Goal: Task Accomplishment & Management: Manage account settings

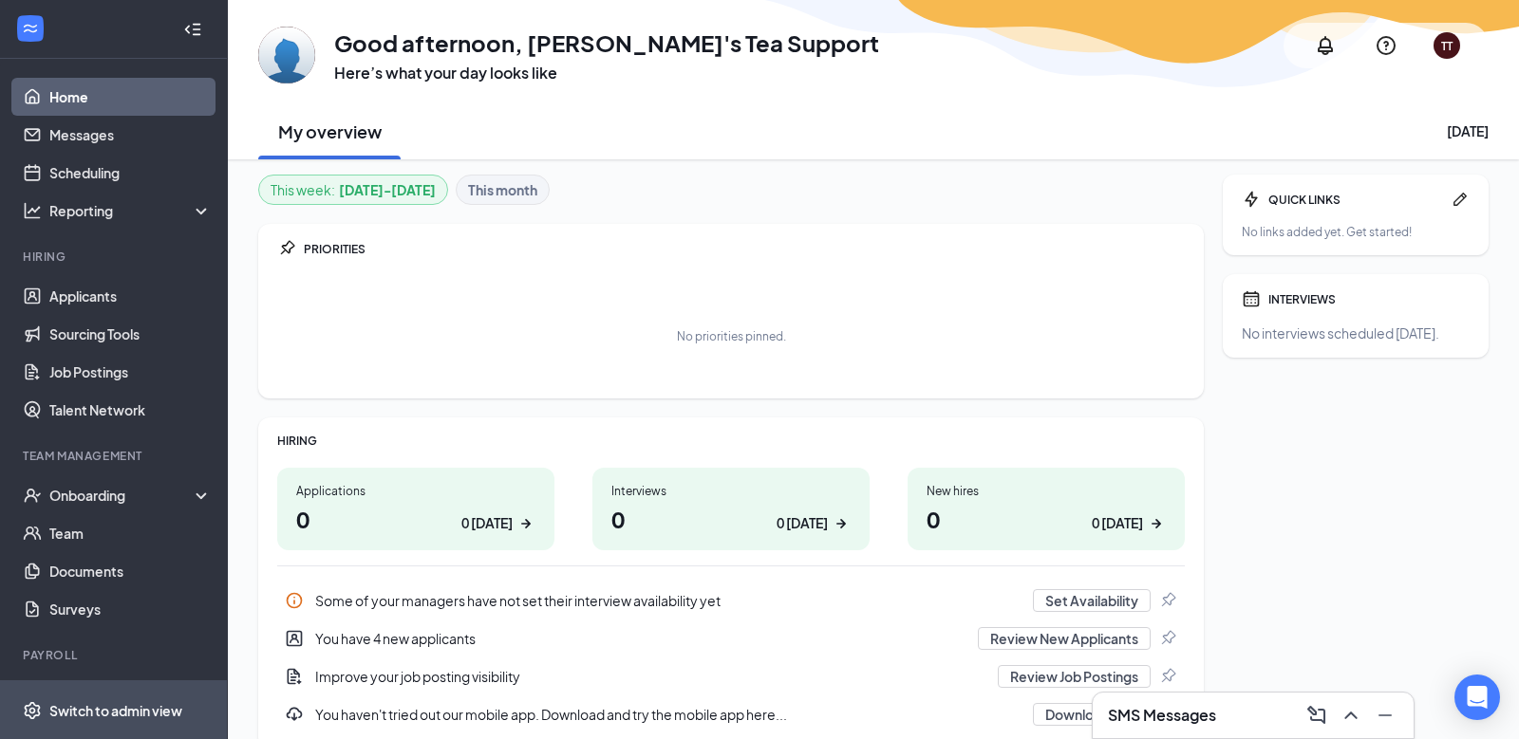
click at [108, 700] on span "Switch to admin view" at bounding box center [130, 711] width 162 height 58
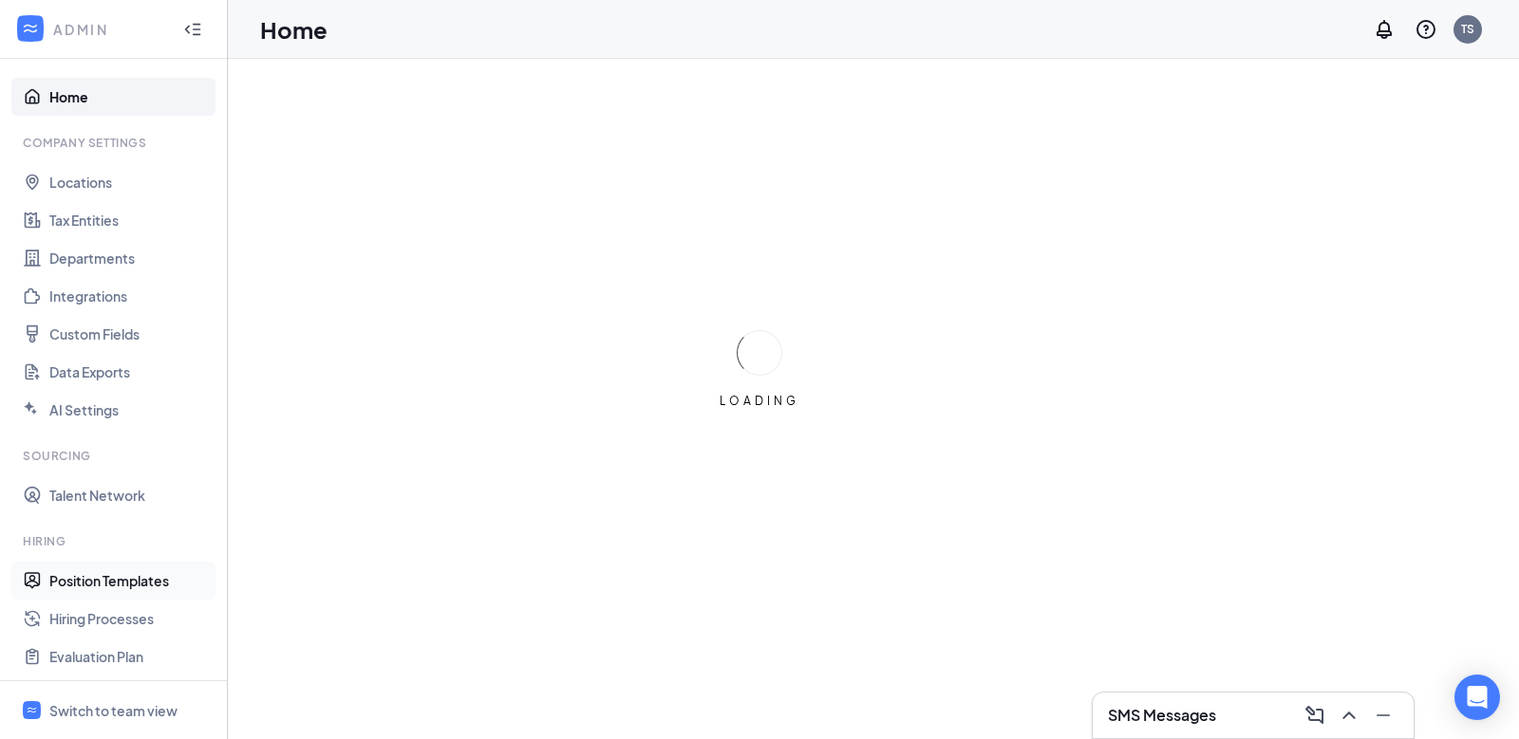
click at [91, 582] on link "Position Templates" at bounding box center [130, 581] width 162 height 38
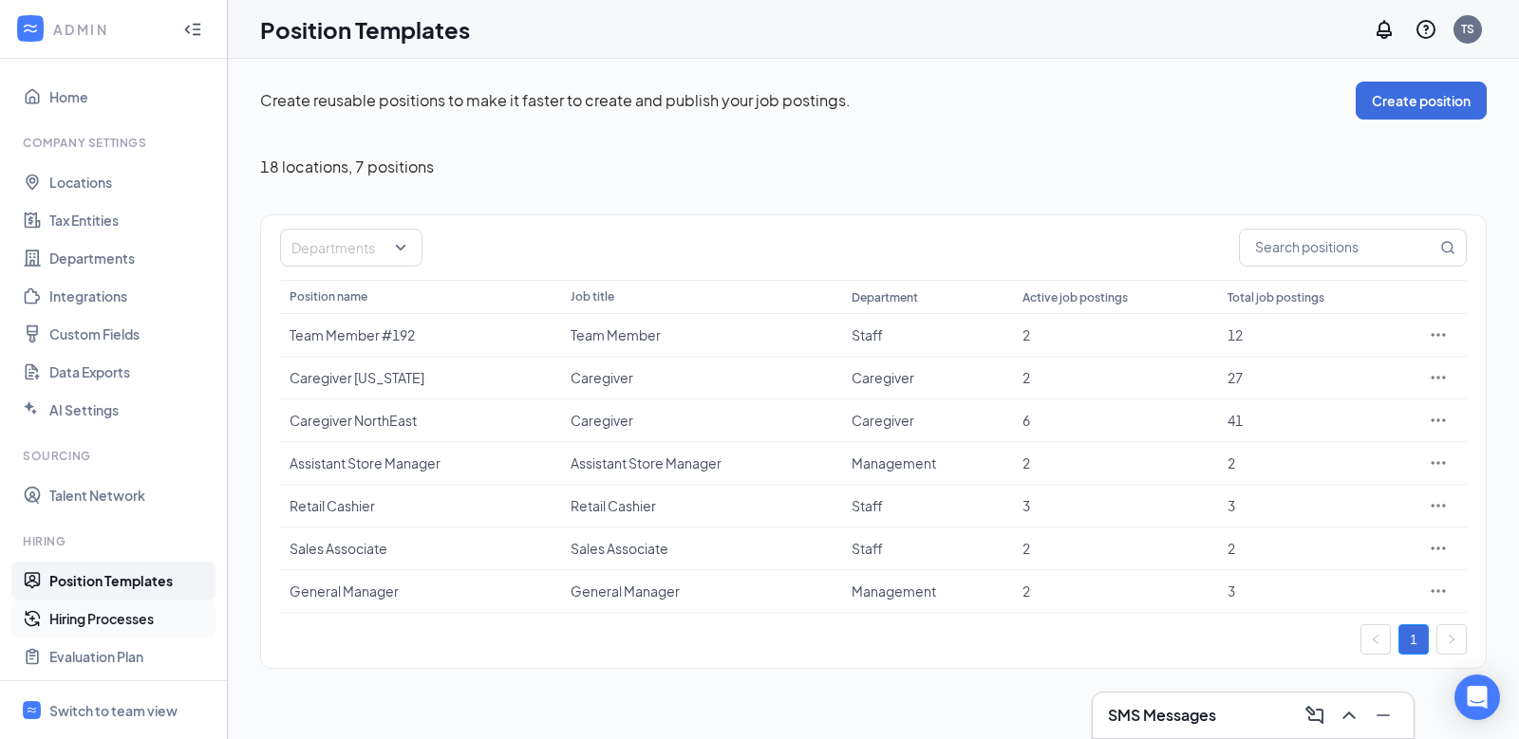
click at [86, 620] on link "Hiring Processes" at bounding box center [130, 619] width 162 height 38
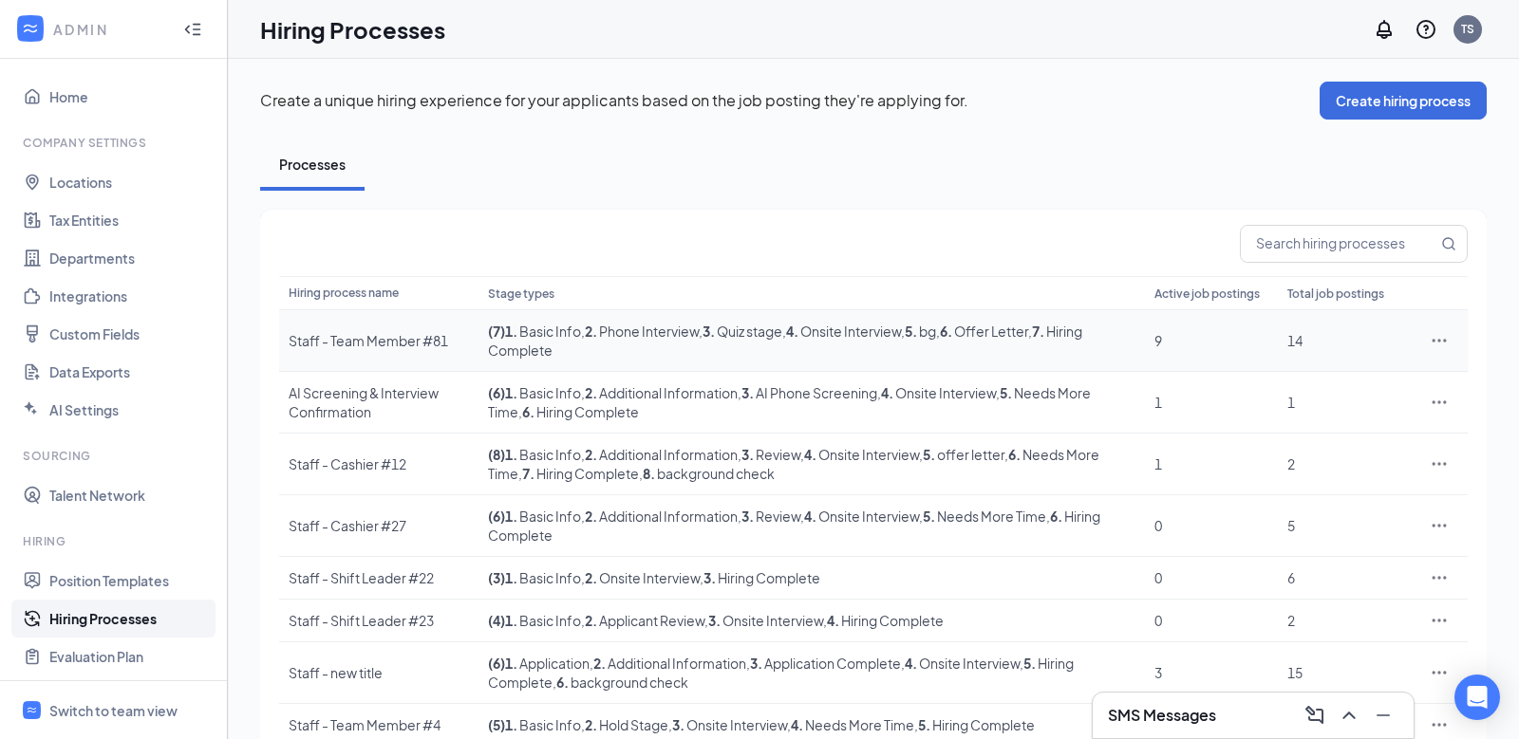
click at [328, 343] on div "Staff - Team Member #81" at bounding box center [379, 340] width 180 height 19
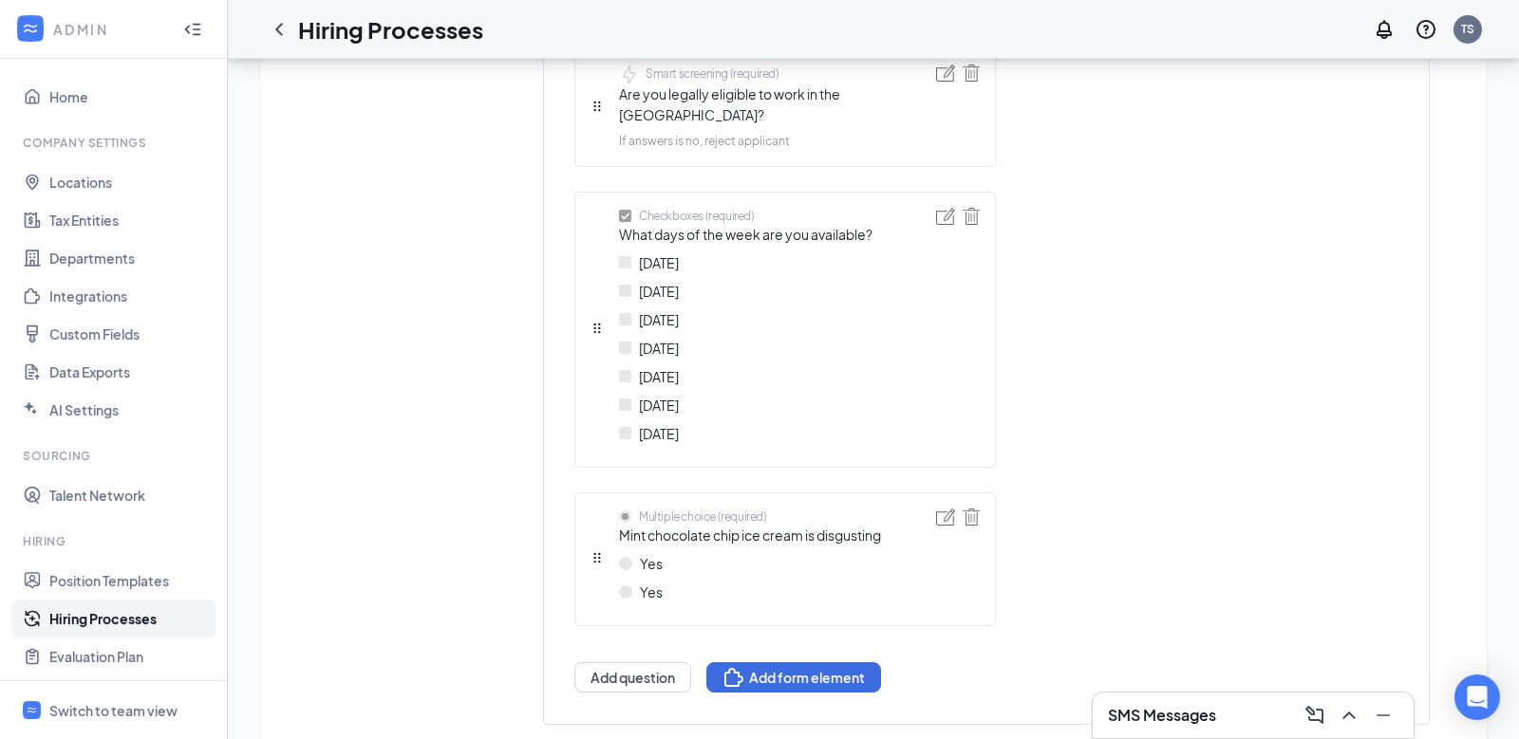
scroll to position [1208, 0]
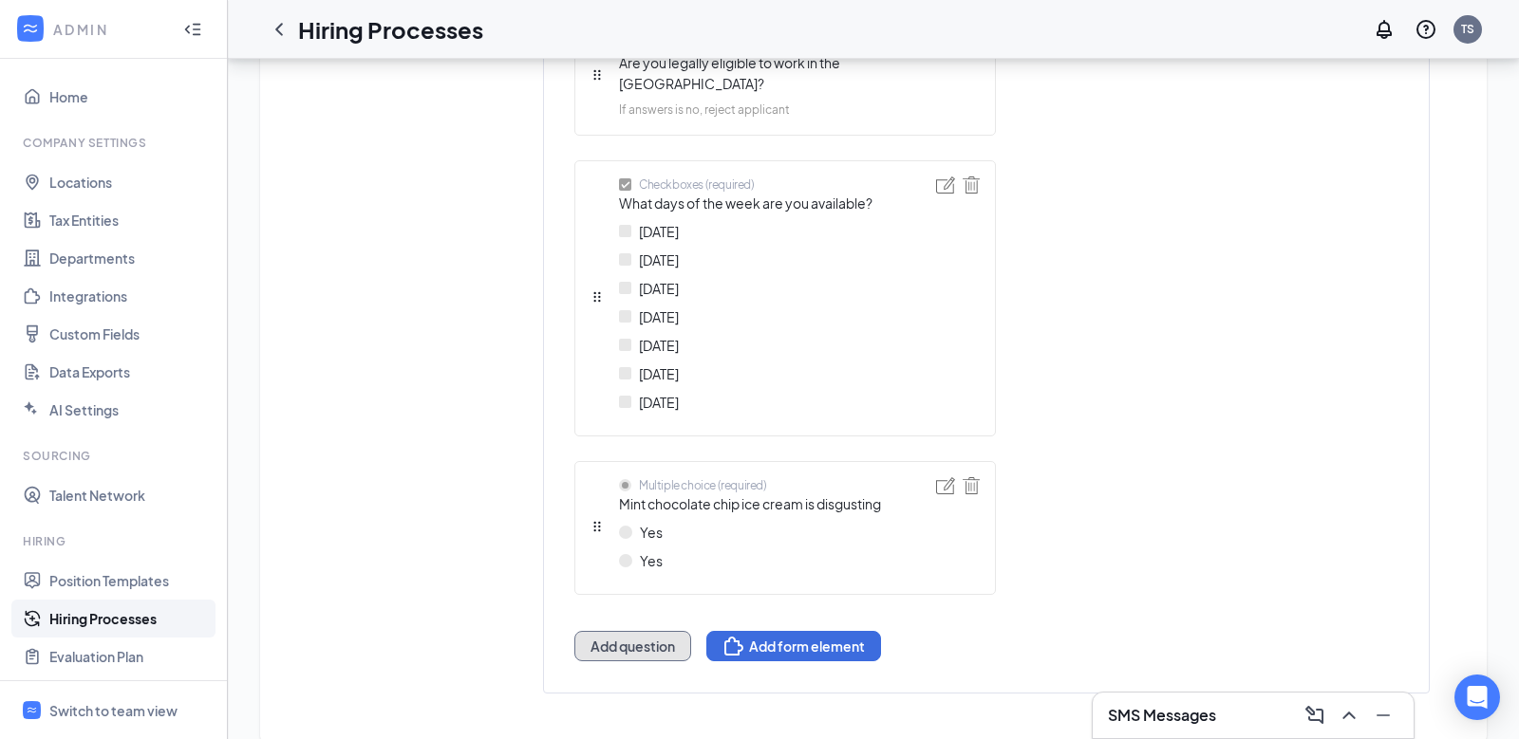
click at [624, 631] on button "Add question" at bounding box center [632, 646] width 117 height 30
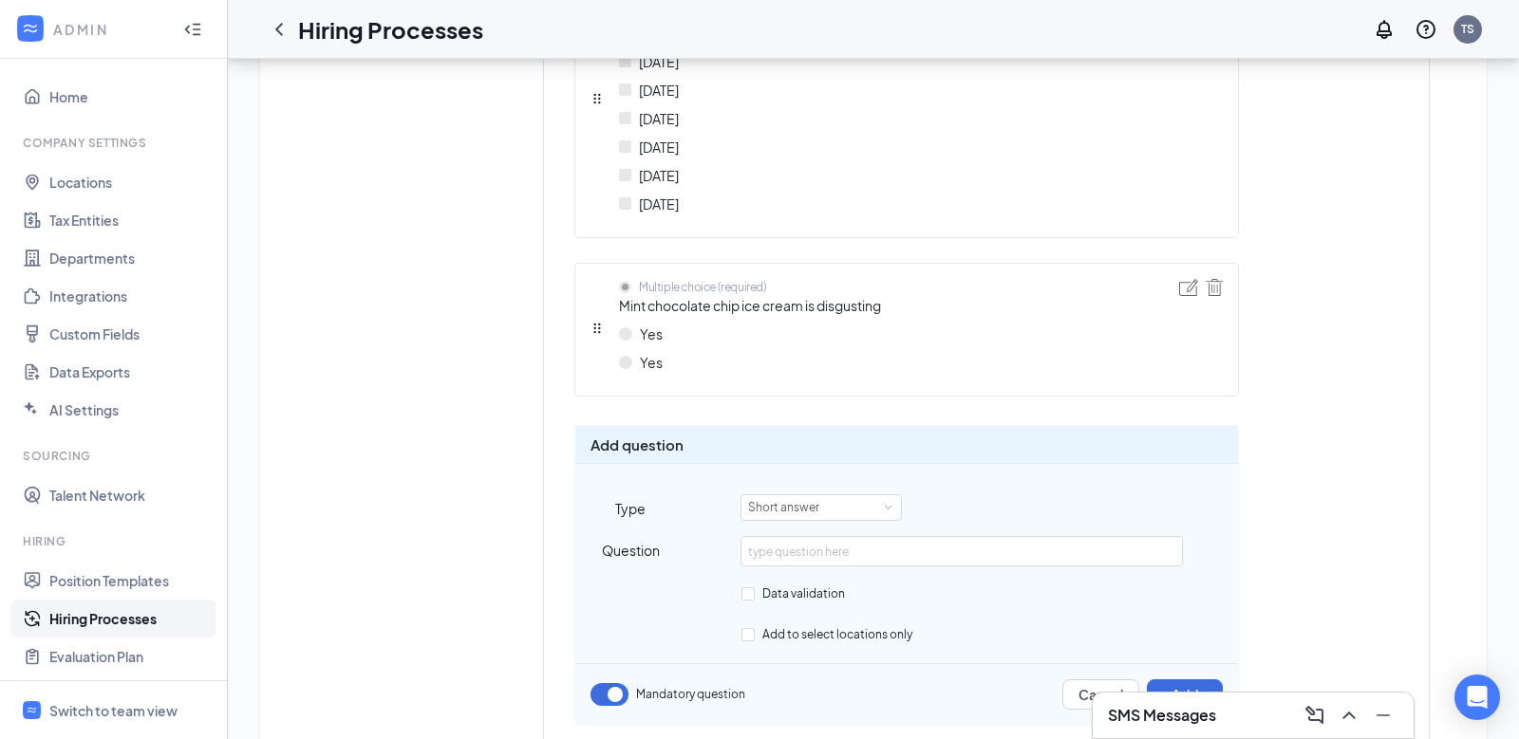
scroll to position [1467, 0]
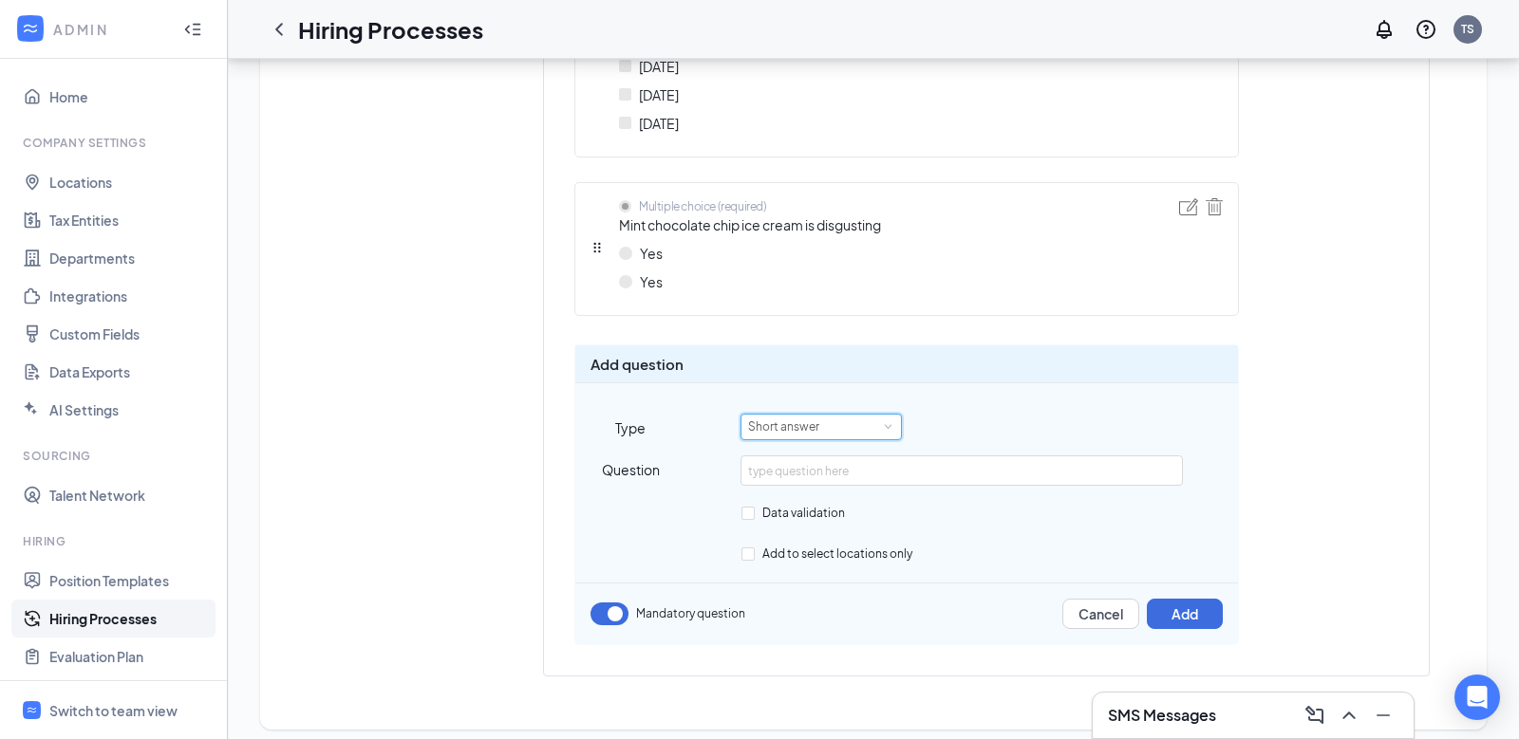
click at [808, 416] on div "Short answer" at bounding box center [790, 427] width 84 height 25
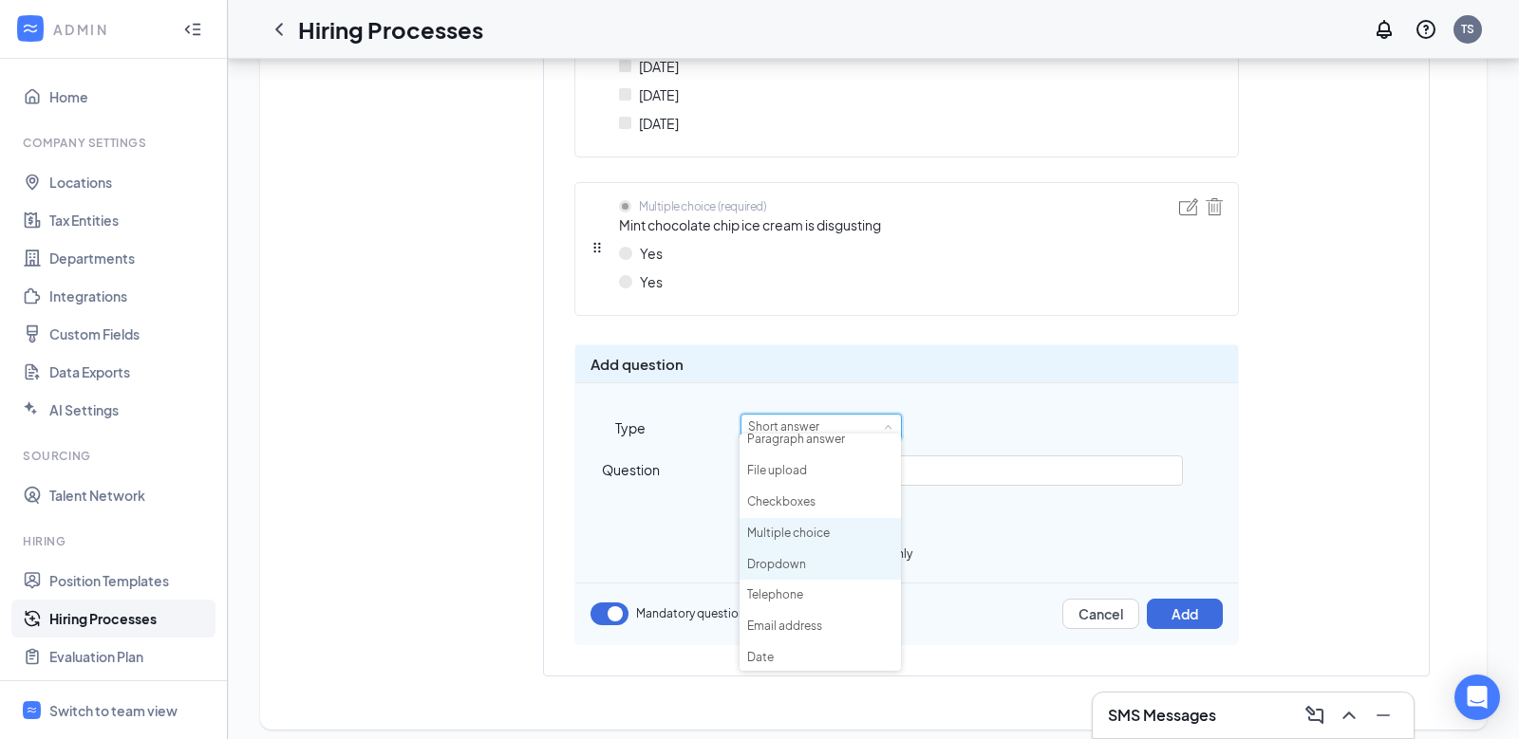
scroll to position [67, 0]
click at [784, 513] on li "Checkboxes" at bounding box center [819, 507] width 161 height 31
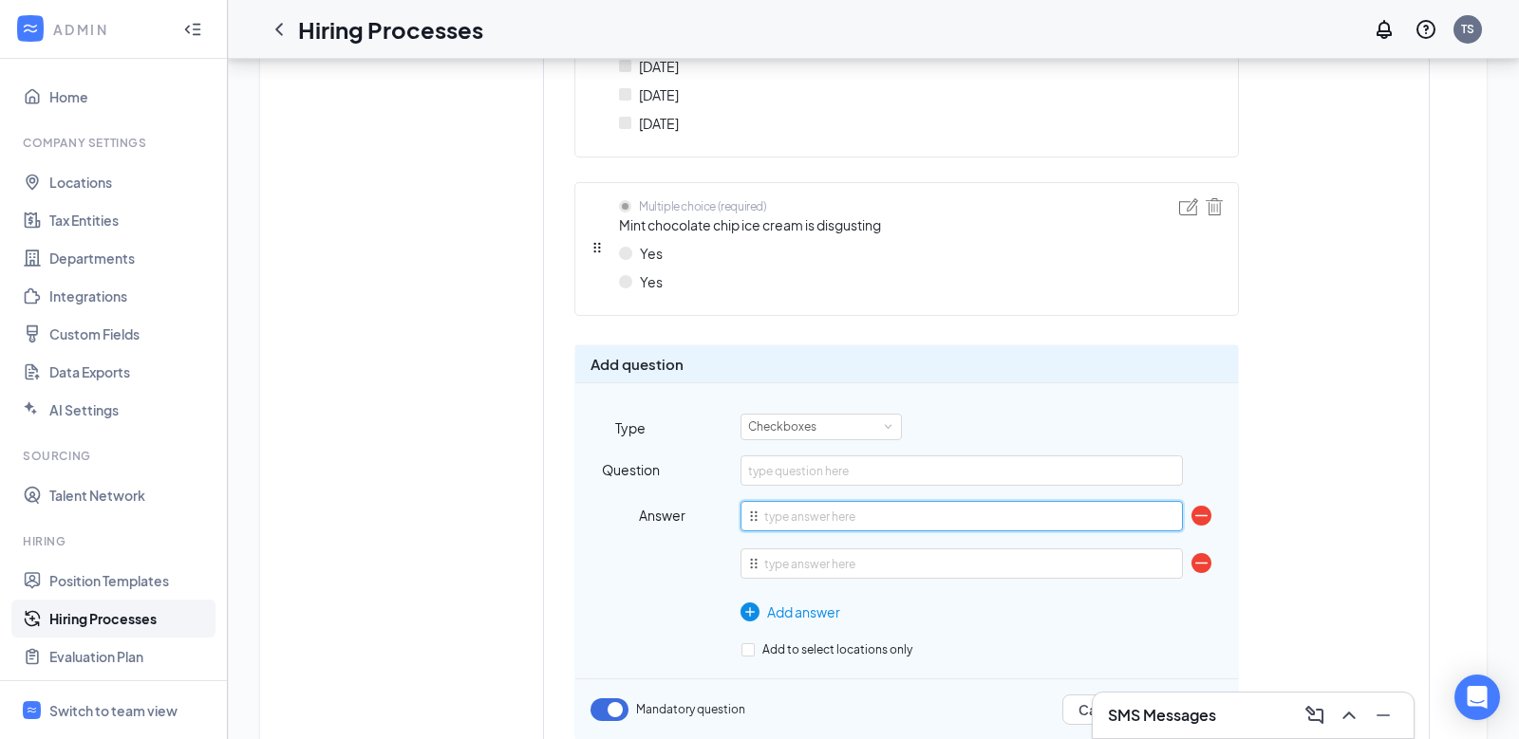
click at [784, 510] on input "text" at bounding box center [960, 516] width 441 height 30
type input "Acknowledge & Agree"
click at [1204, 558] on img at bounding box center [1201, 563] width 20 height 20
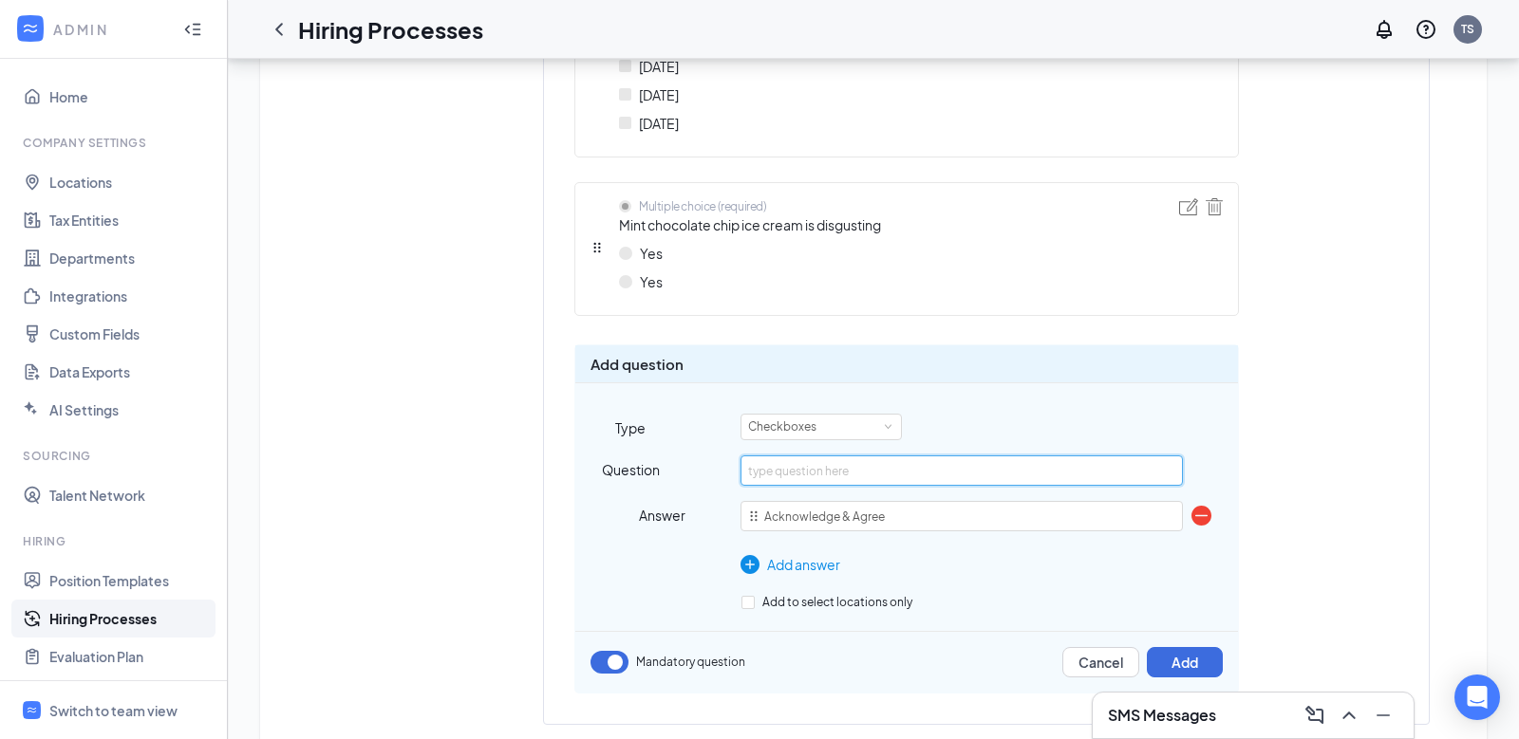
click at [846, 463] on input "text" at bounding box center [960, 471] width 441 height 30
paste input "https://www.workstream.us/privacy"
click at [1152, 457] on input "Our company's privacy policy can be found here - https://www.workstream.us/priv…" at bounding box center [960, 471] width 441 height 30
click at [1142, 462] on input "Our company's privacy policy can be found here - https://www.workstream.us/priv…" at bounding box center [960, 471] width 441 height 30
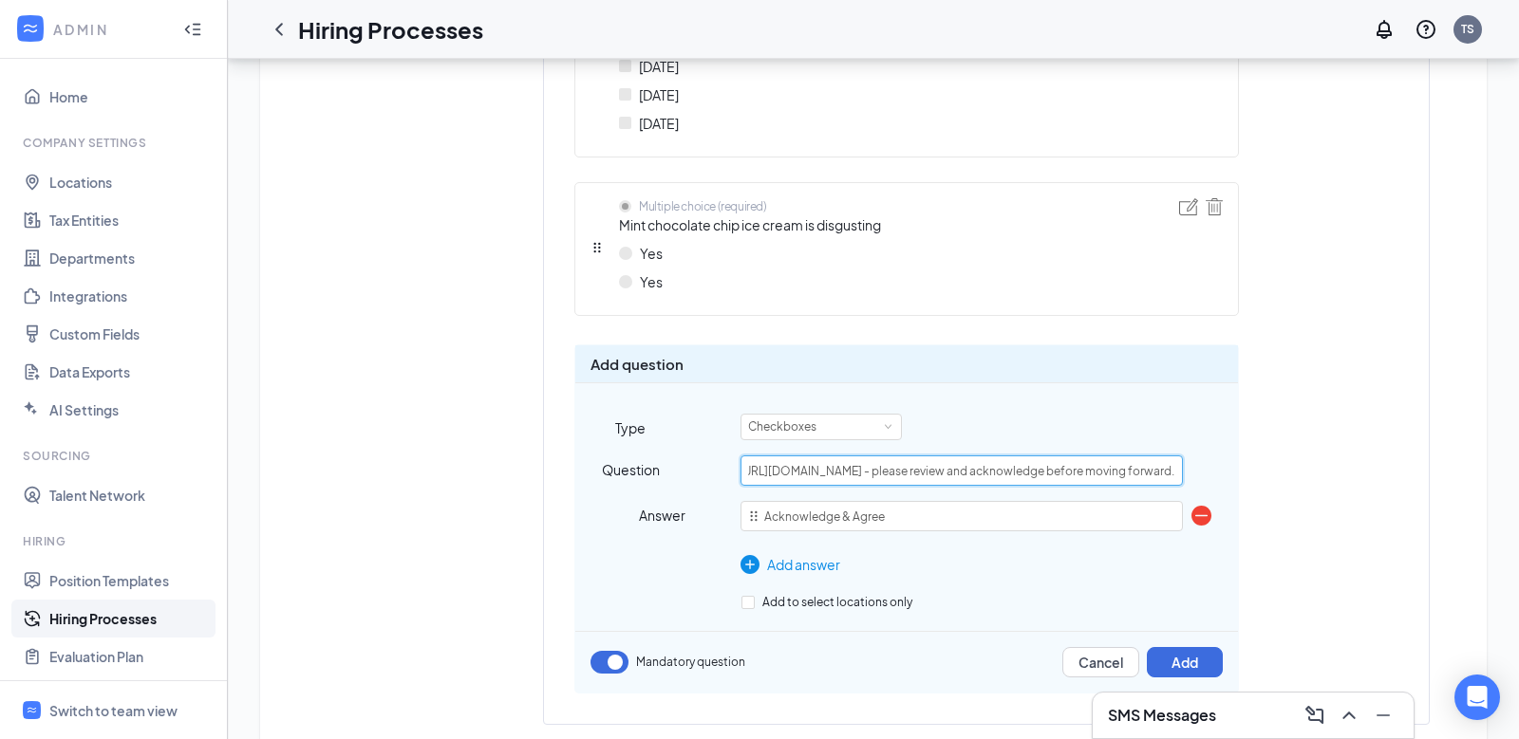
click at [1170, 468] on input "Our company's privacy policy can be found here - https://www.workstream.us/priv…" at bounding box center [960, 471] width 441 height 30
type input "Our company's privacy policy can be found here - https://www.workstream.us/priv…"
click at [1181, 654] on button "Add" at bounding box center [1185, 662] width 76 height 30
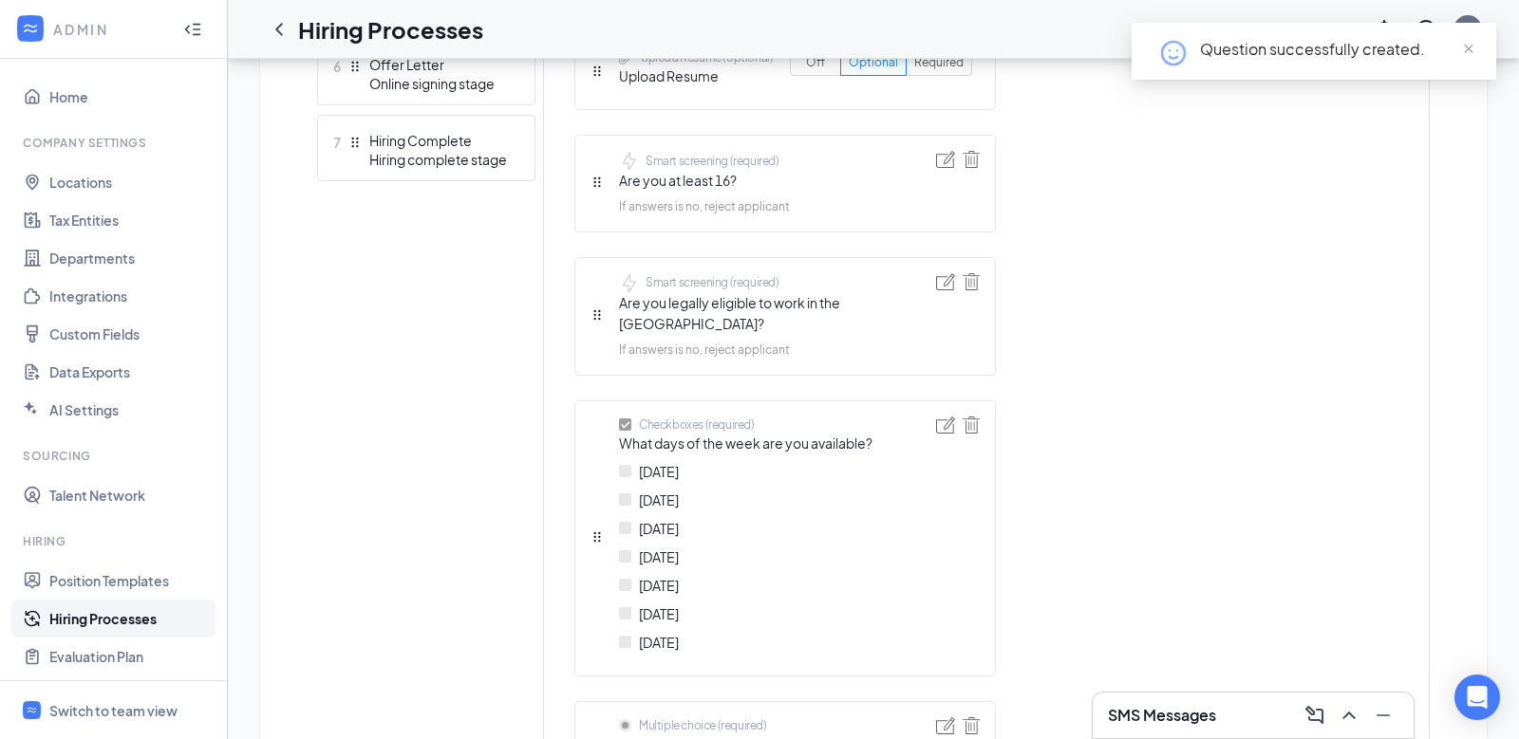
scroll to position [924, 0]
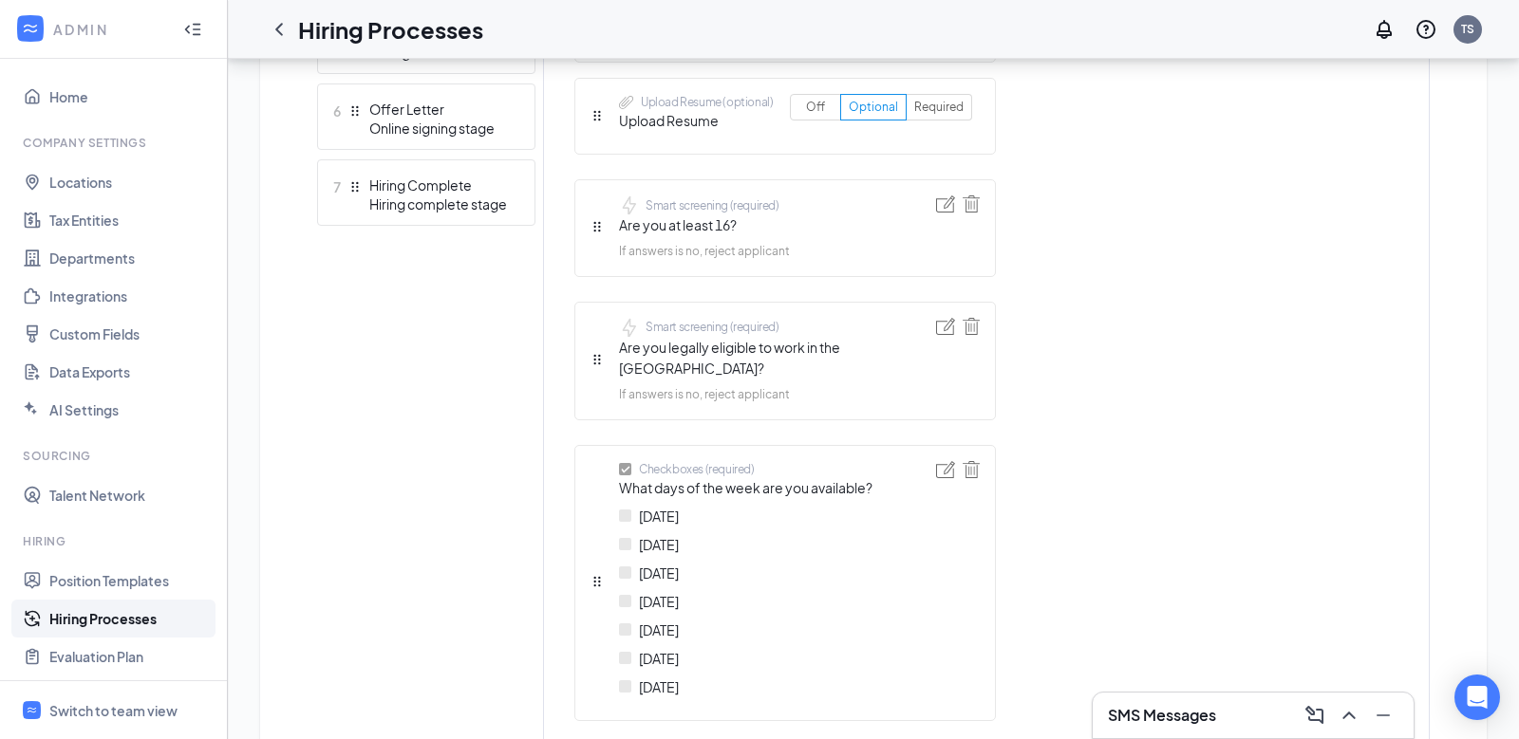
click at [141, 617] on link "Hiring Processes" at bounding box center [130, 619] width 162 height 38
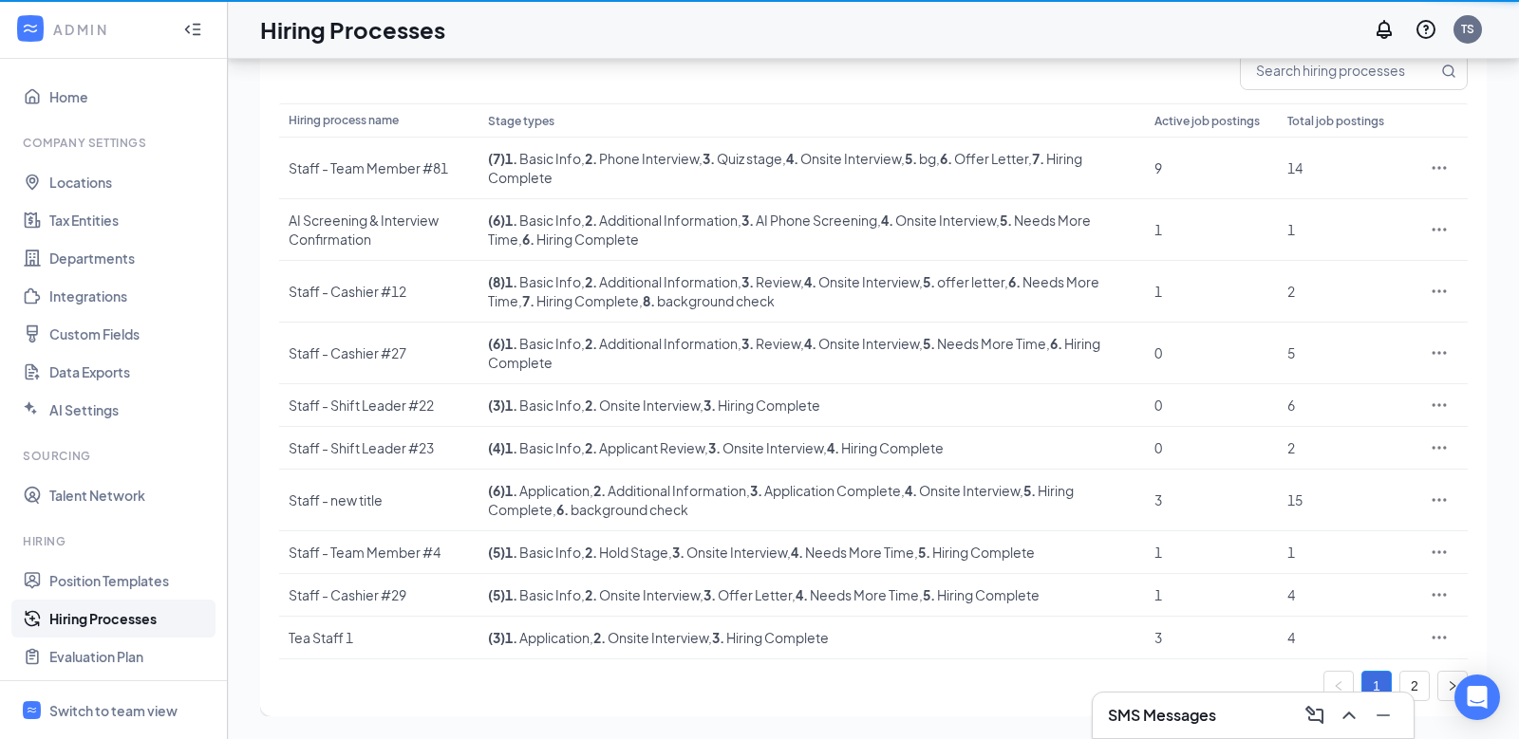
scroll to position [167, 0]
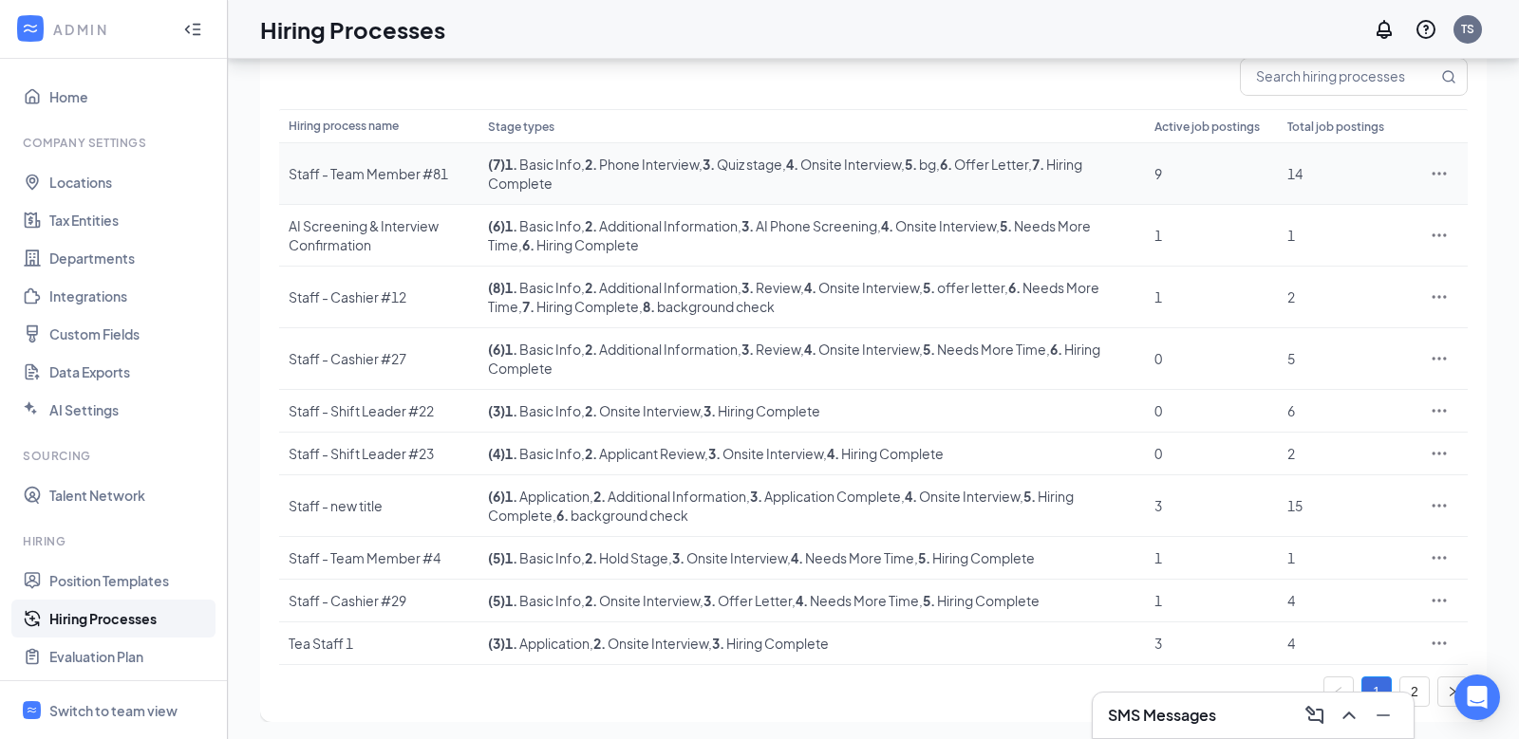
click at [1439, 172] on icon "Ellipses" at bounding box center [1439, 173] width 14 height 3
click at [1316, 293] on span "View job postings" at bounding box center [1325, 298] width 108 height 17
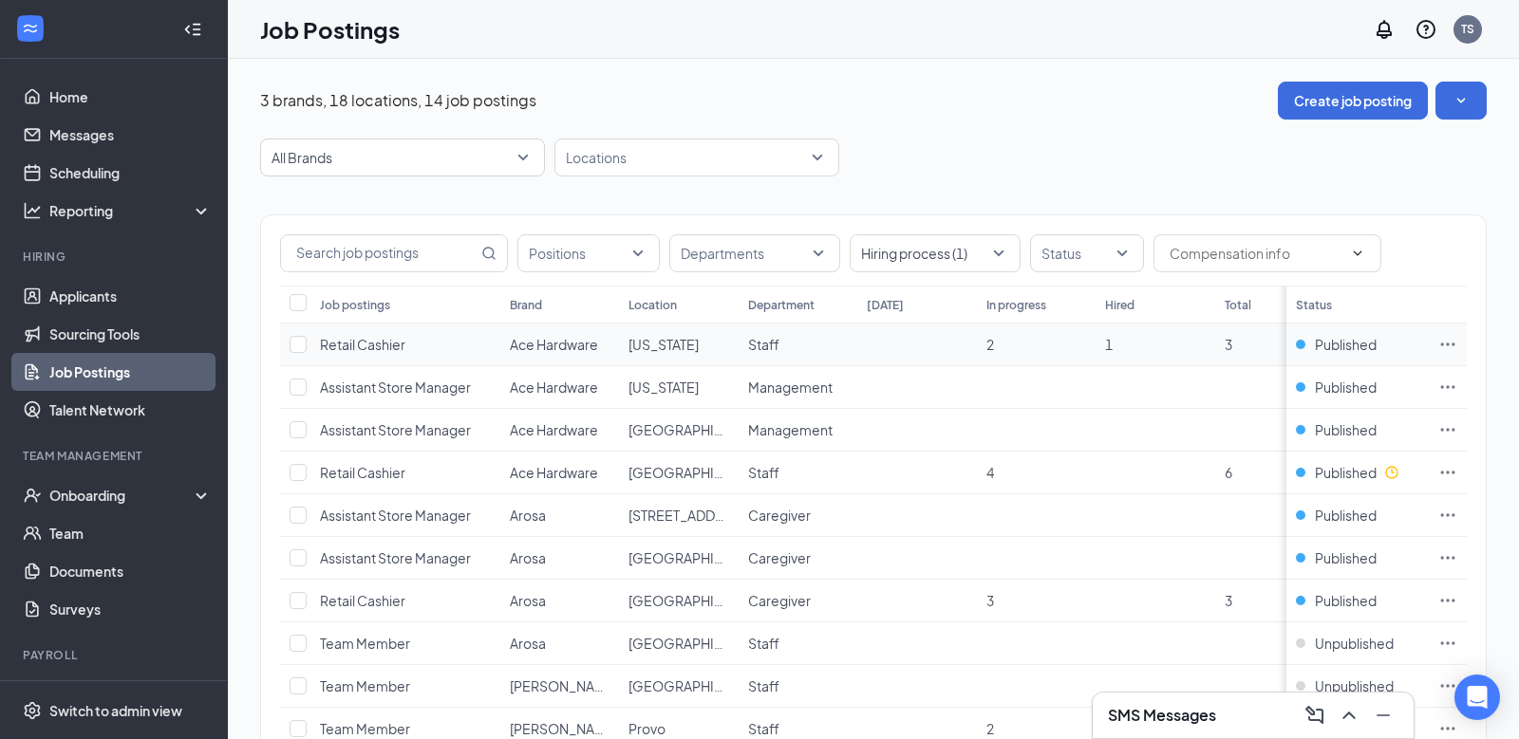
click at [1446, 338] on icon "Ellipses" at bounding box center [1447, 344] width 19 height 19
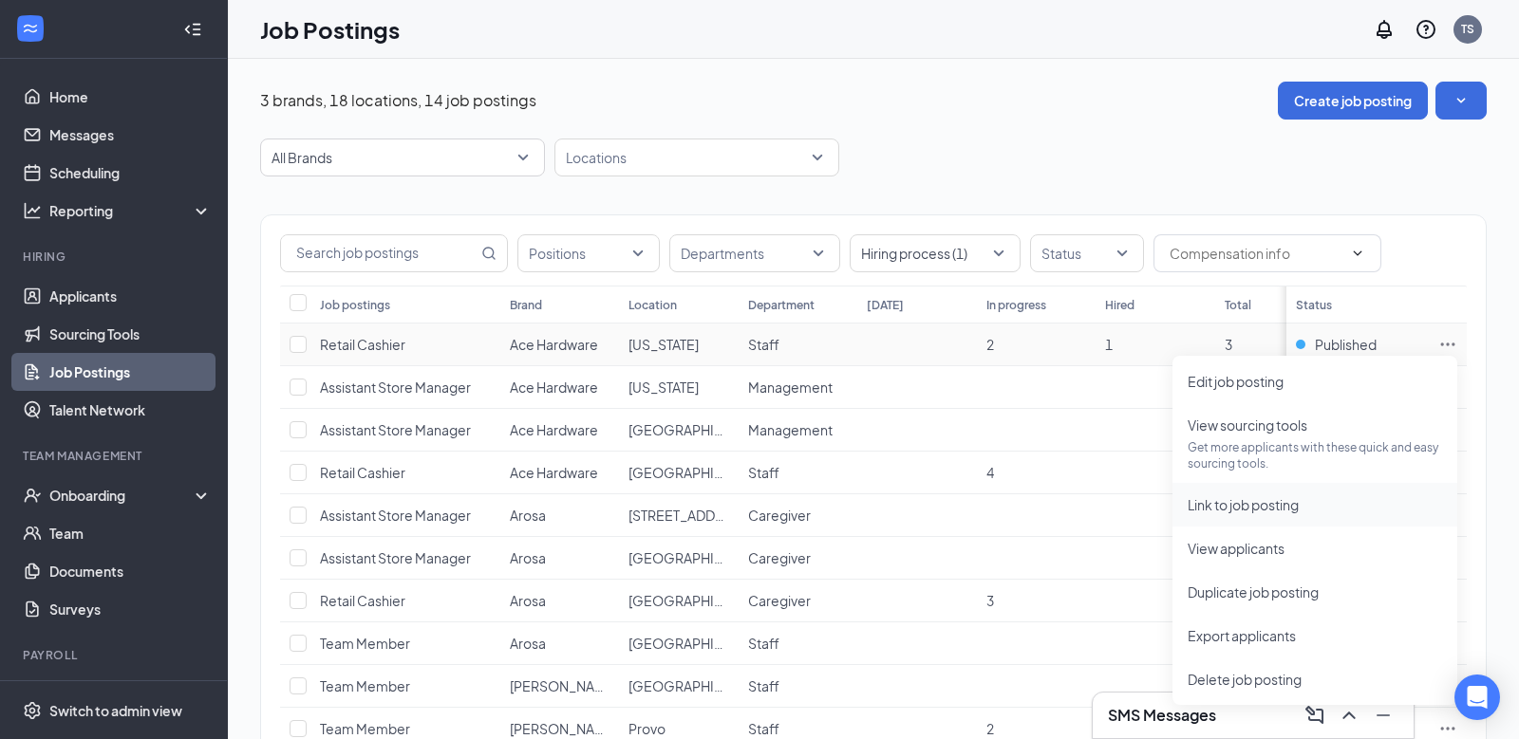
click at [1301, 517] on li "Link to job posting" at bounding box center [1314, 505] width 285 height 44
